Goal: Find contact information: Find contact information

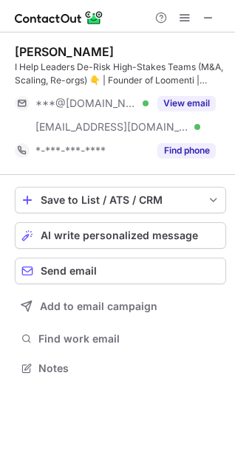
scroll to position [358, 235]
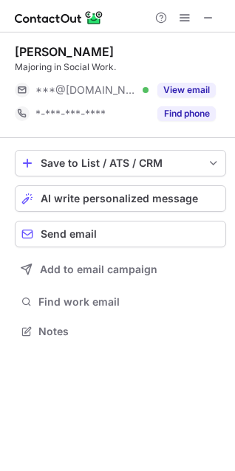
scroll to position [321, 235]
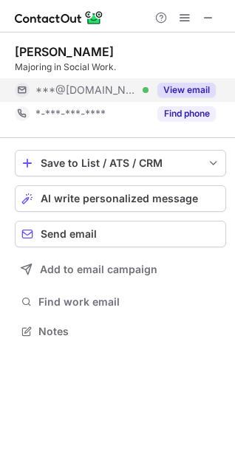
click at [196, 89] on button "View email" at bounding box center [186, 90] width 58 height 15
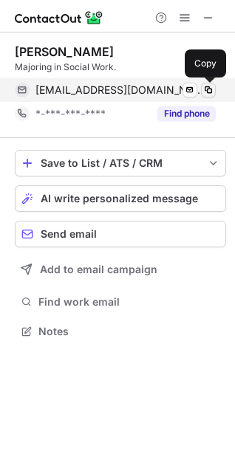
click at [207, 90] on span at bounding box center [208, 90] width 12 height 12
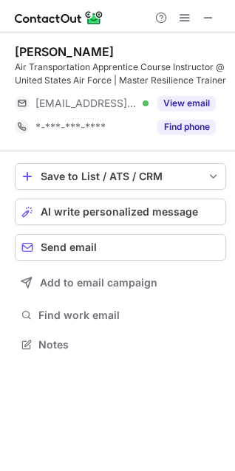
scroll to position [334, 235]
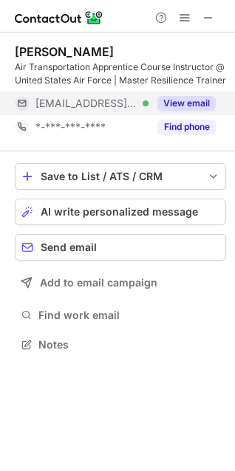
click at [187, 103] on button "View email" at bounding box center [186, 103] width 58 height 15
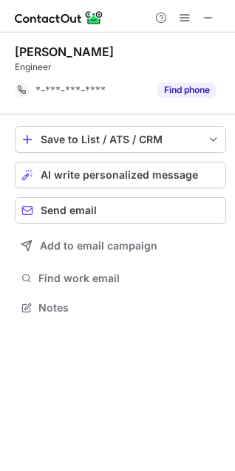
scroll to position [326, 235]
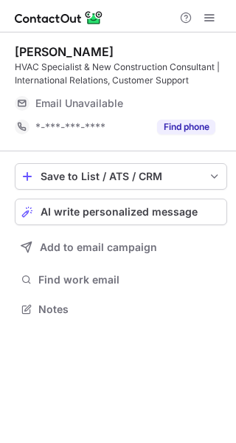
scroll to position [299, 236]
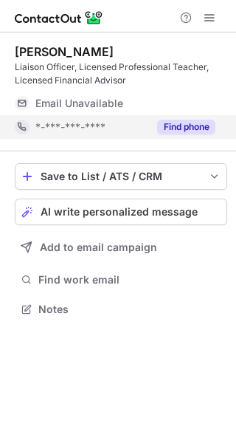
scroll to position [299, 236]
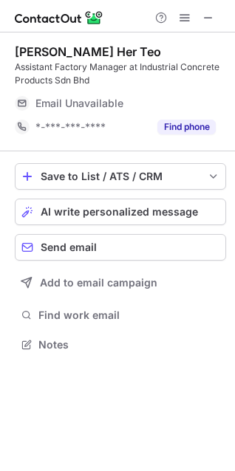
scroll to position [334, 235]
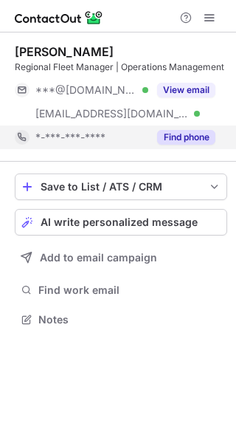
scroll to position [309, 236]
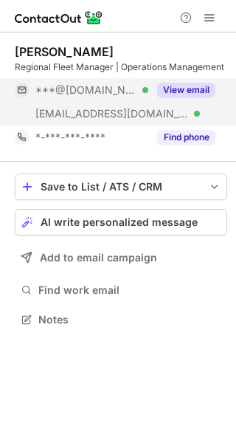
click at [188, 85] on button "View email" at bounding box center [186, 90] width 58 height 15
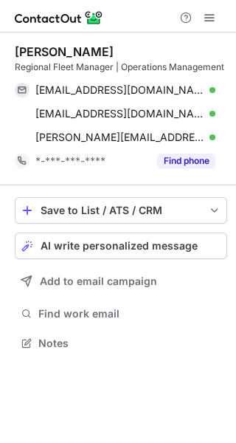
scroll to position [333, 236]
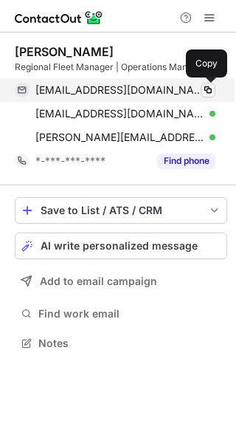
click at [207, 86] on span at bounding box center [208, 90] width 12 height 12
